Goal: Find specific page/section: Find specific page/section

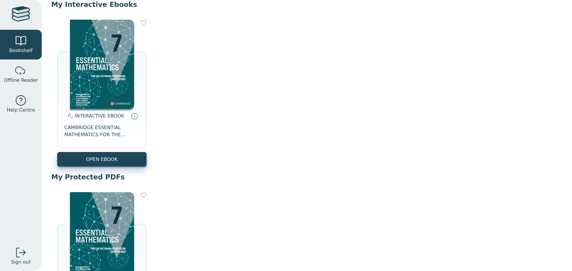
scroll to position [60, 0]
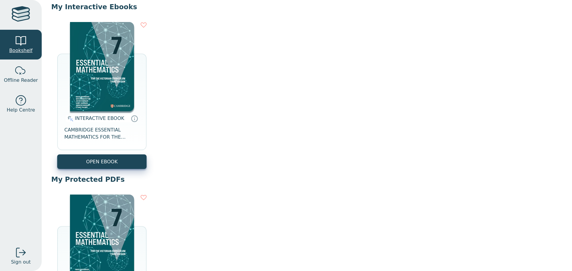
click at [30, 53] on span "Bookshelf" at bounding box center [20, 50] width 23 height 7
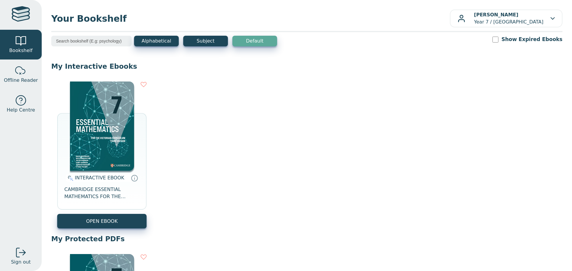
click at [104, 42] on input "search" at bounding box center [91, 41] width 80 height 11
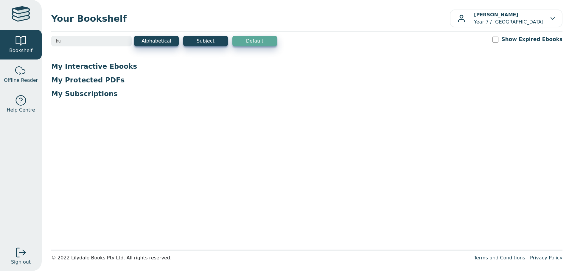
type input "h"
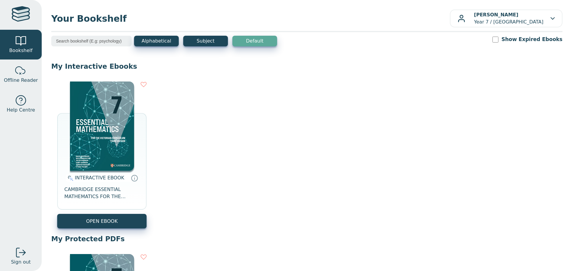
click at [498, 38] on input "Show Expired Ebooks" at bounding box center [495, 40] width 6 height 6
checkbox input "true"
click at [108, 37] on input "search" at bounding box center [91, 41] width 80 height 11
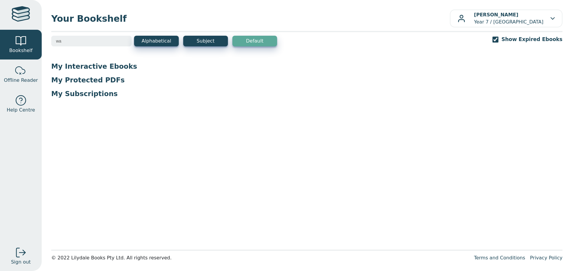
type input "w"
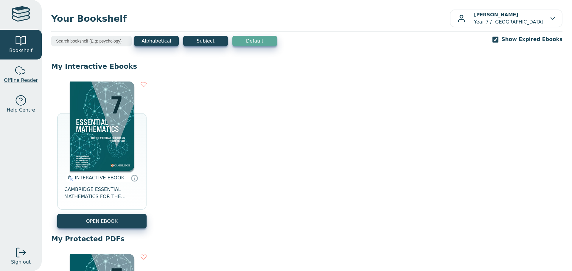
click at [23, 72] on div at bounding box center [21, 71] width 12 height 12
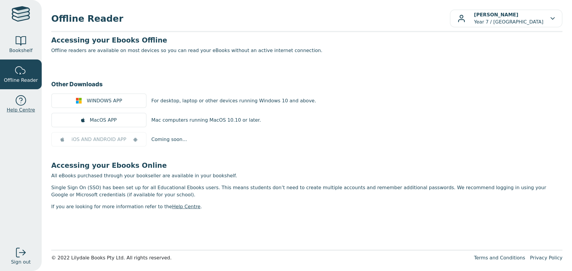
click at [19, 102] on div at bounding box center [21, 101] width 12 height 12
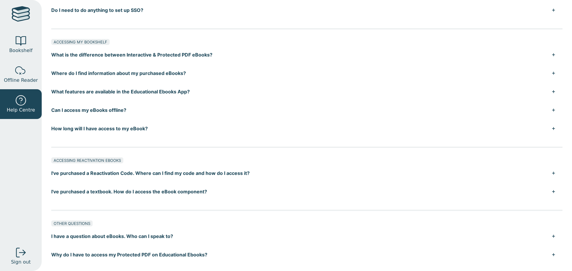
scroll to position [240, 0]
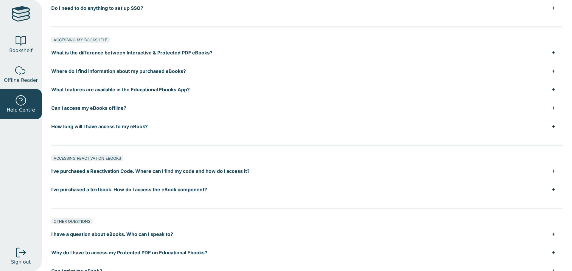
click at [14, 14] on div at bounding box center [21, 14] width 18 height 17
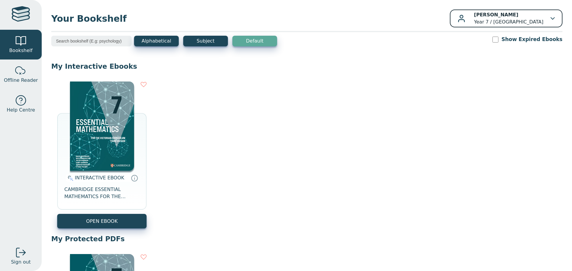
click at [518, 22] on p "Patrick JACQUIER Year 7 / Lilydale High School" at bounding box center [508, 18] width 69 height 14
click at [494, 21] on p "Patrick JACQUIER Year 7 / Lilydale High School" at bounding box center [508, 18] width 69 height 14
